Goal: Information Seeking & Learning: Stay updated

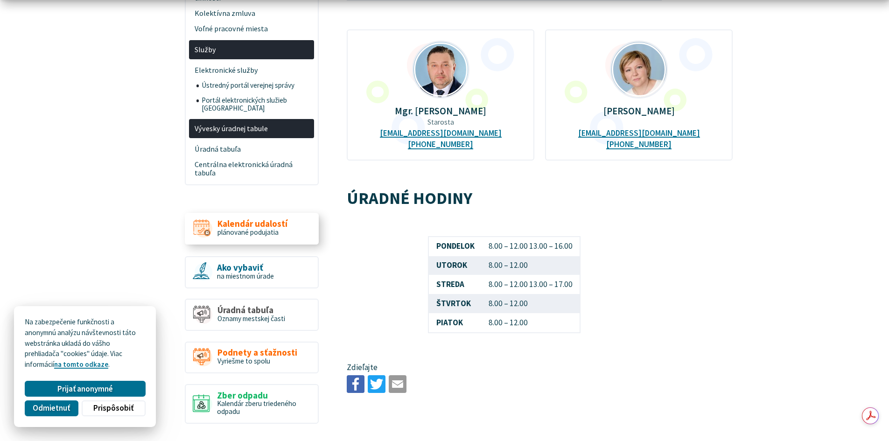
click at [257, 228] on span "plánované podujatia" at bounding box center [247, 232] width 61 height 9
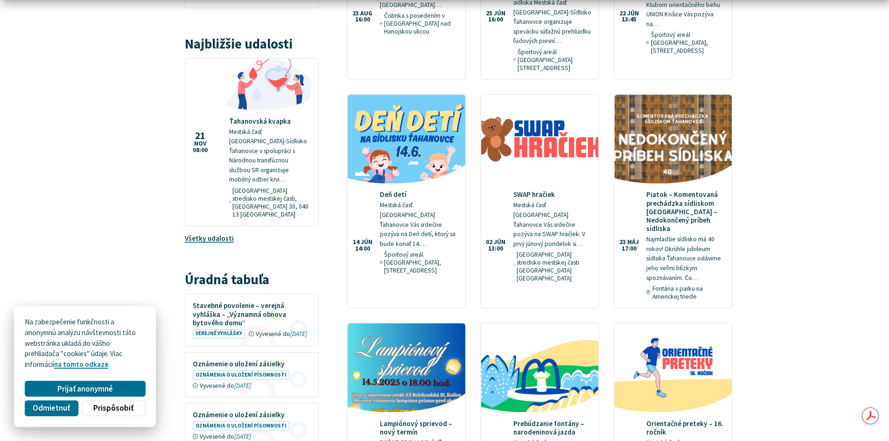
click at [217, 234] on link "Všetky udalosti" at bounding box center [209, 238] width 49 height 9
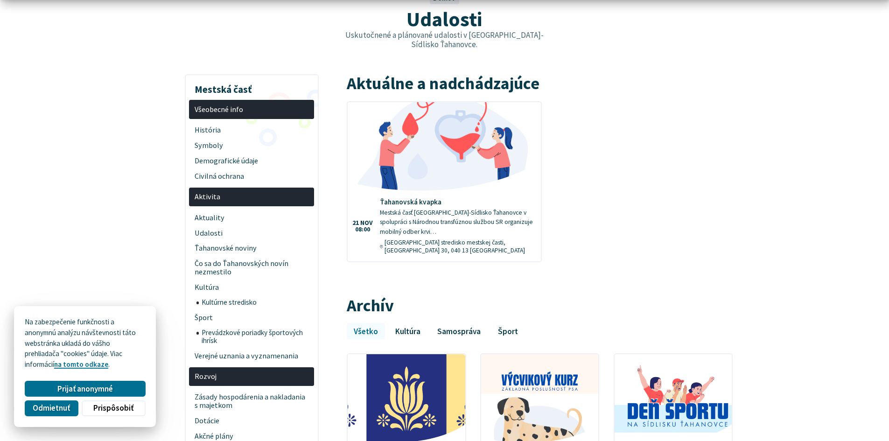
scroll to position [112, 0]
